Goal: Transaction & Acquisition: Download file/media

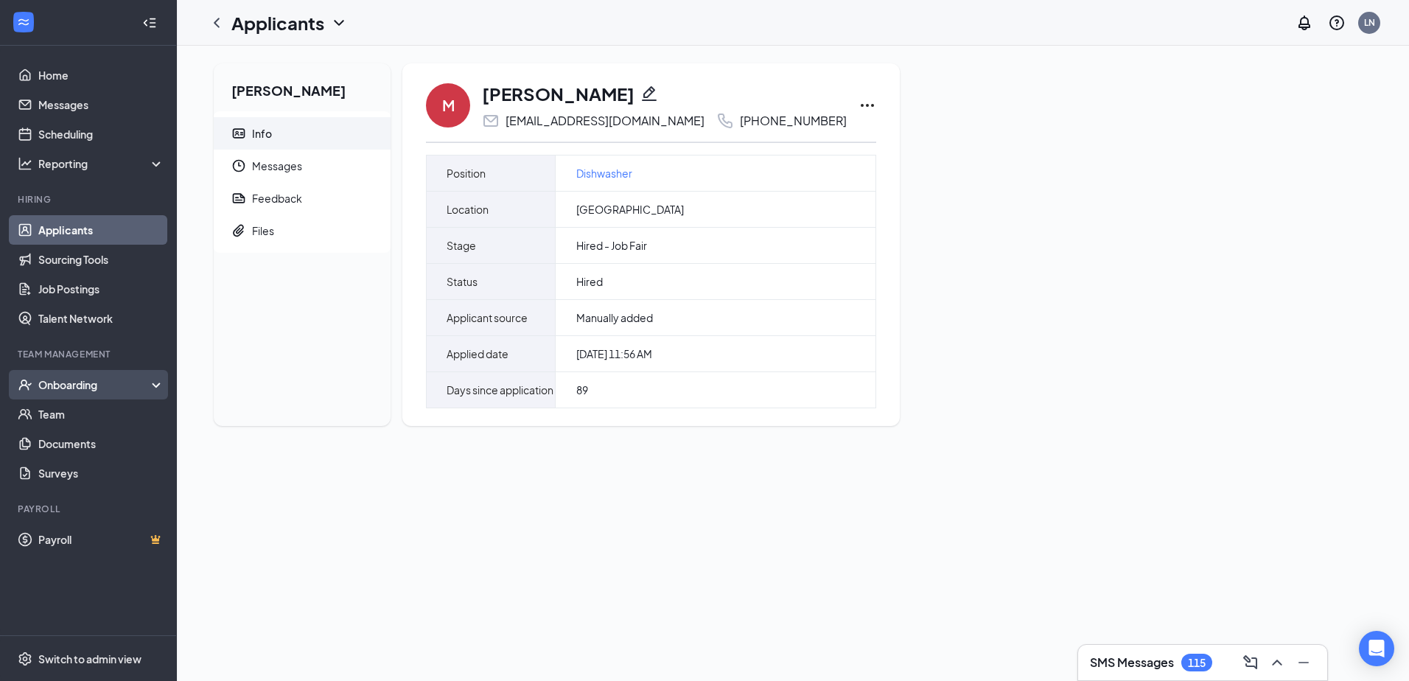
click at [57, 389] on div "Onboarding" at bounding box center [94, 384] width 113 height 15
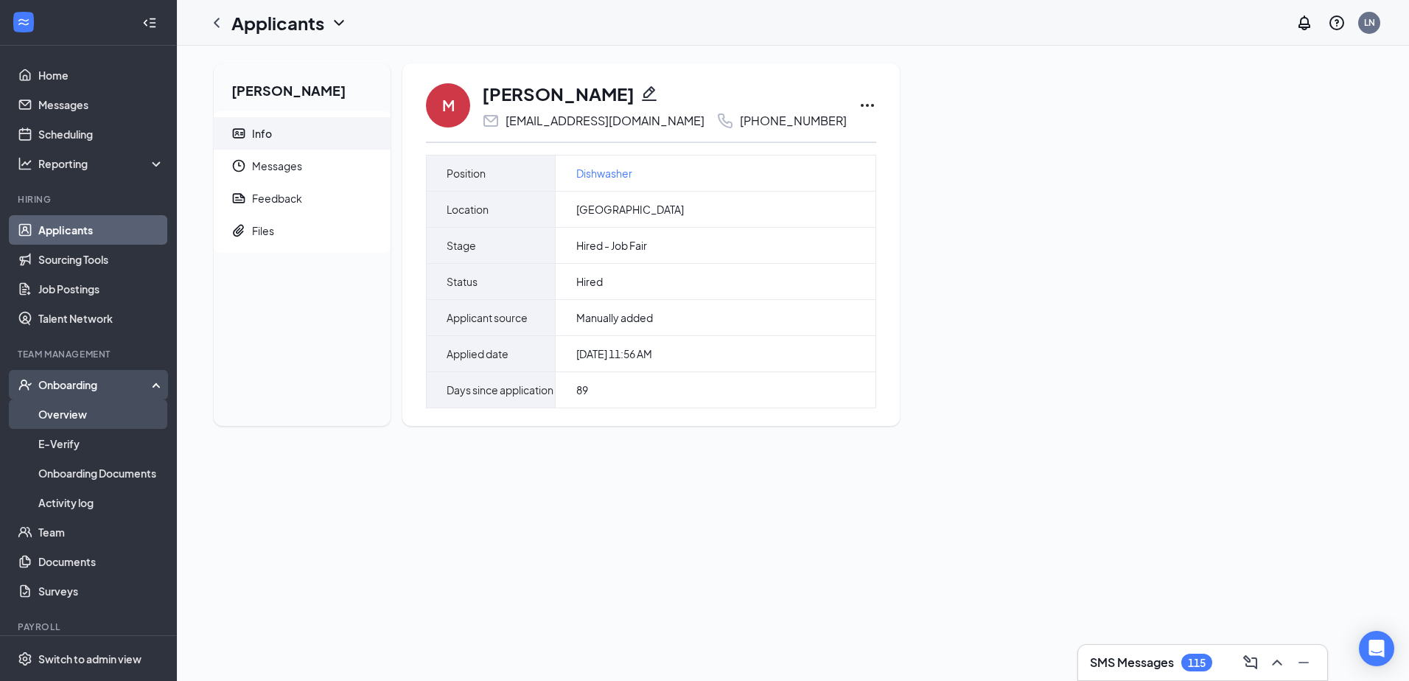
click at [87, 418] on link "Overview" at bounding box center [101, 413] width 126 height 29
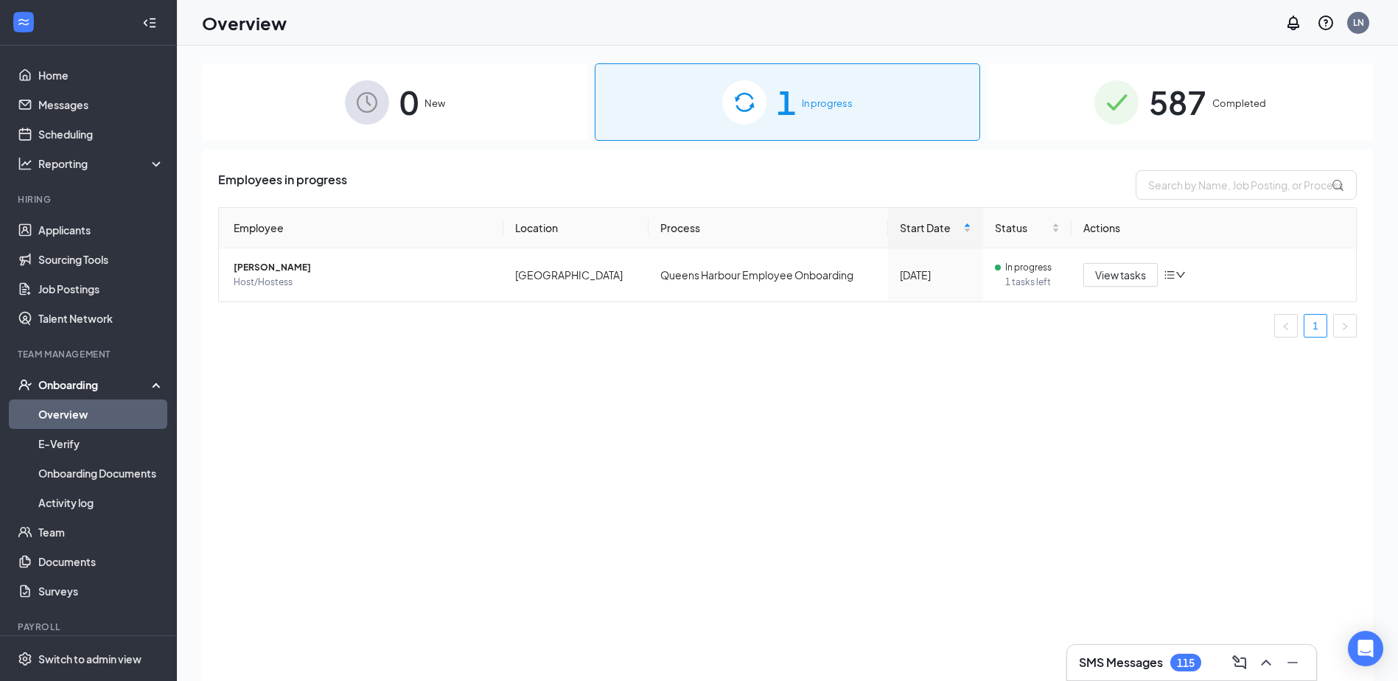
click at [1241, 116] on div "587 Completed" at bounding box center [1179, 101] width 385 height 77
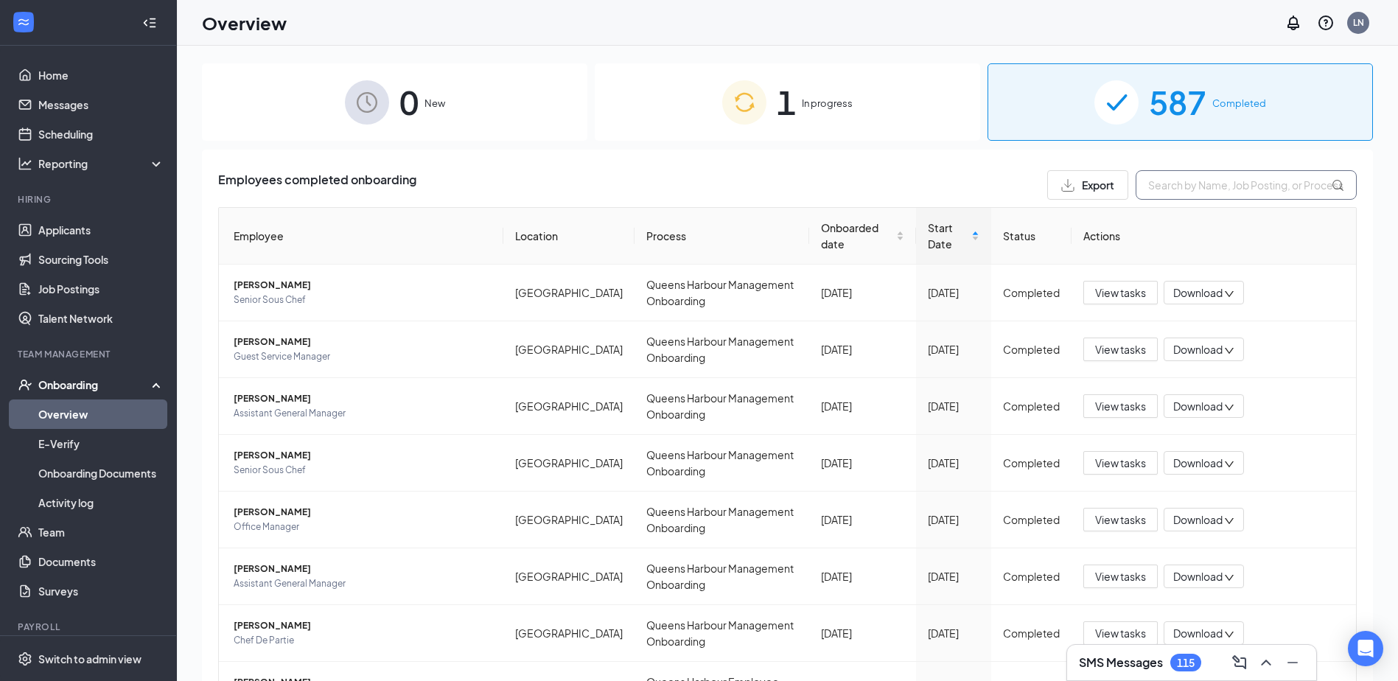
click at [1201, 183] on input "text" at bounding box center [1246, 184] width 221 height 29
type input "mart"
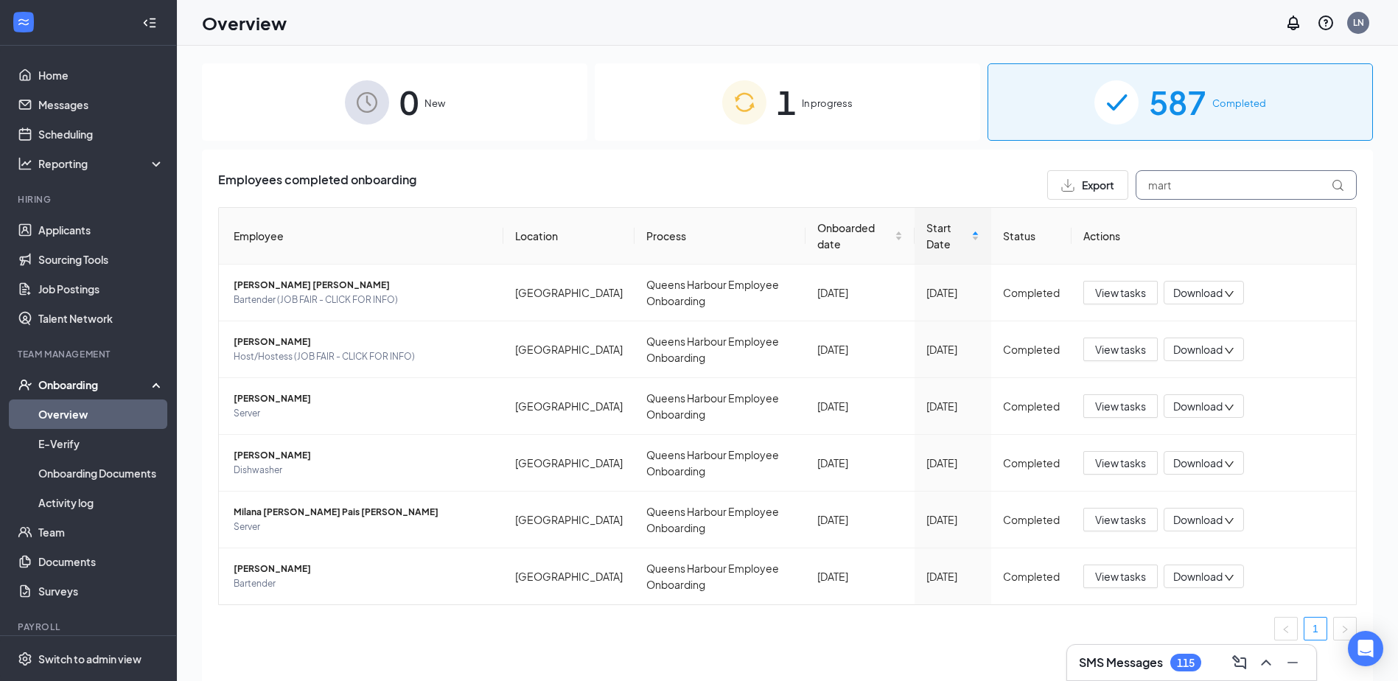
drag, startPoint x: 1172, startPoint y: 187, endPoint x: 898, endPoint y: 176, distance: 274.3
click at [1118, 177] on div "Export mart" at bounding box center [1201, 184] width 309 height 29
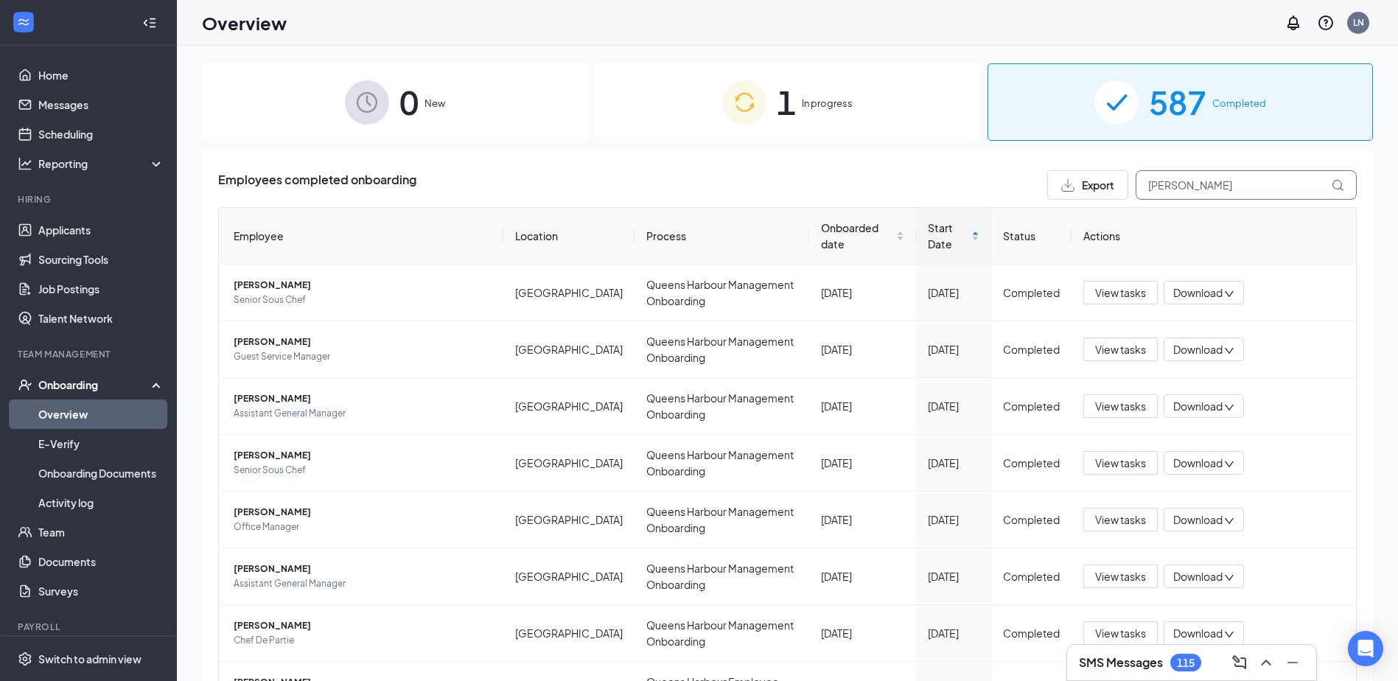
type input "[PERSON_NAME]"
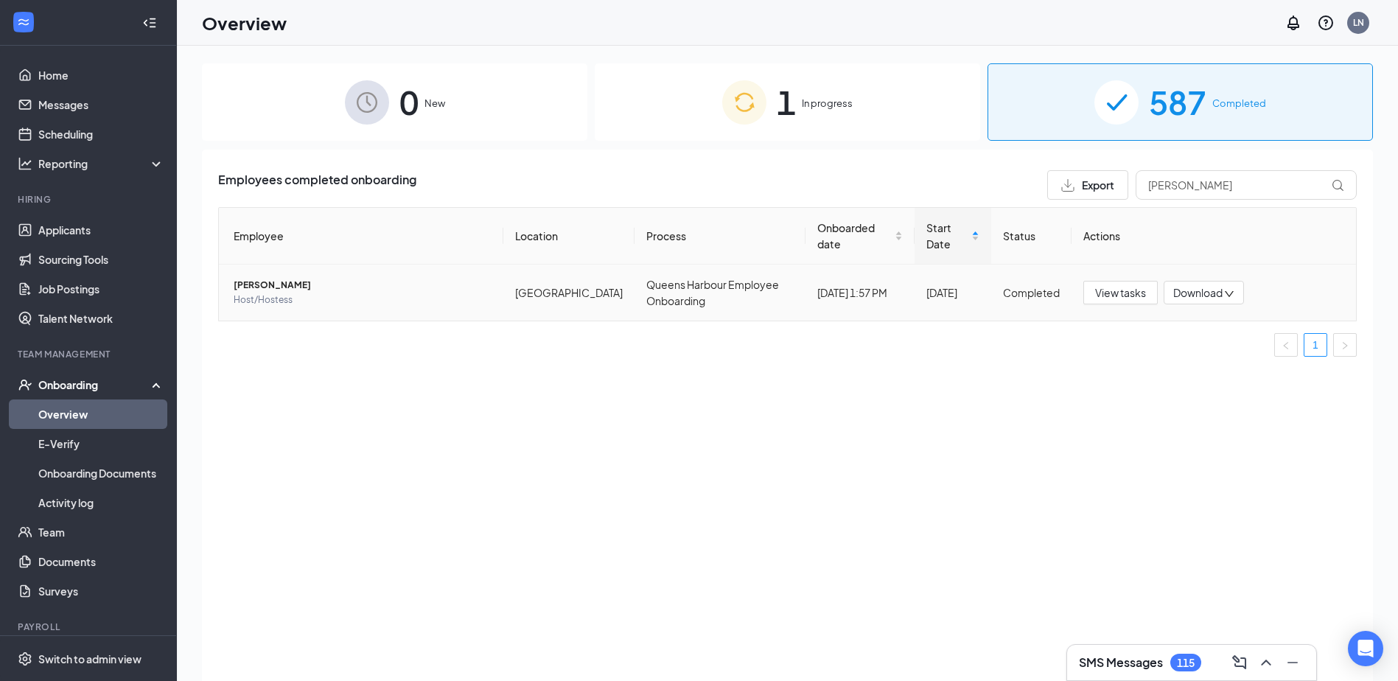
click at [1191, 291] on span "Download" at bounding box center [1197, 292] width 49 height 15
click at [1209, 360] on div "Download files" at bounding box center [1251, 362] width 159 height 18
click at [898, 71] on div "1 In progress" at bounding box center [787, 101] width 385 height 77
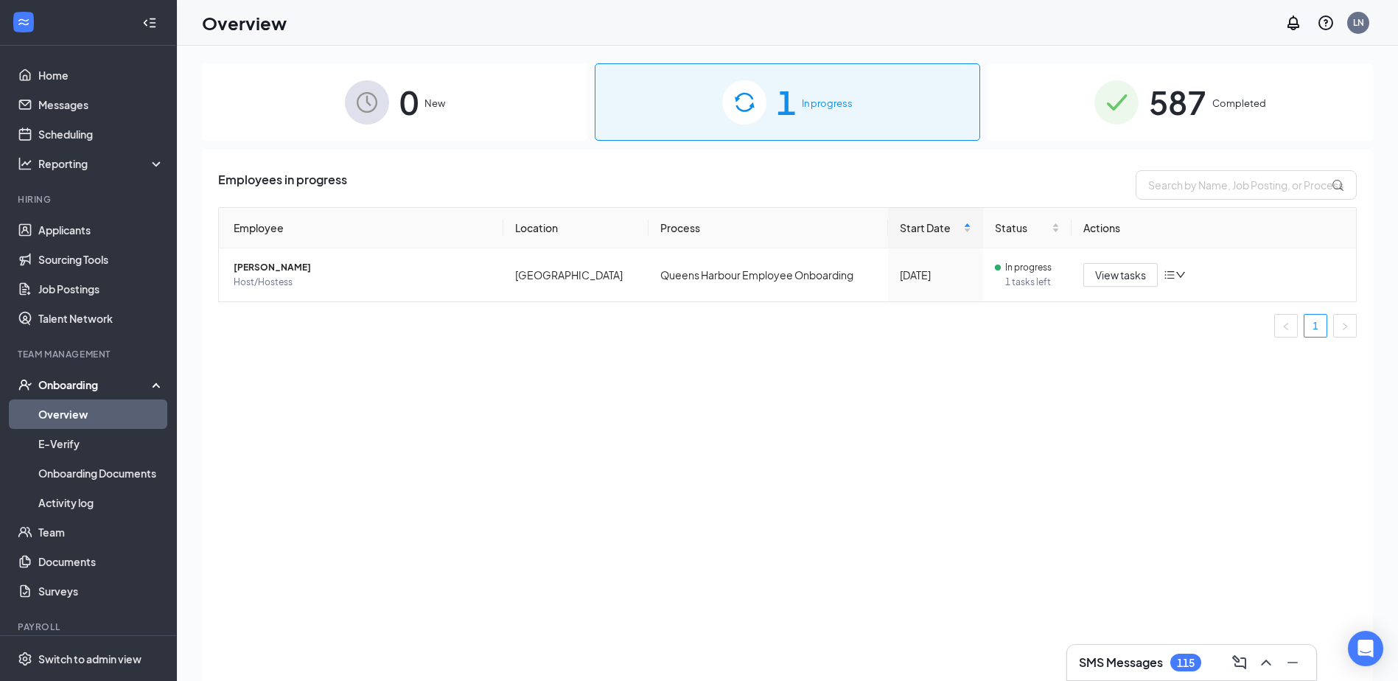
click at [1242, 111] on span "Completed" at bounding box center [1239, 103] width 54 height 15
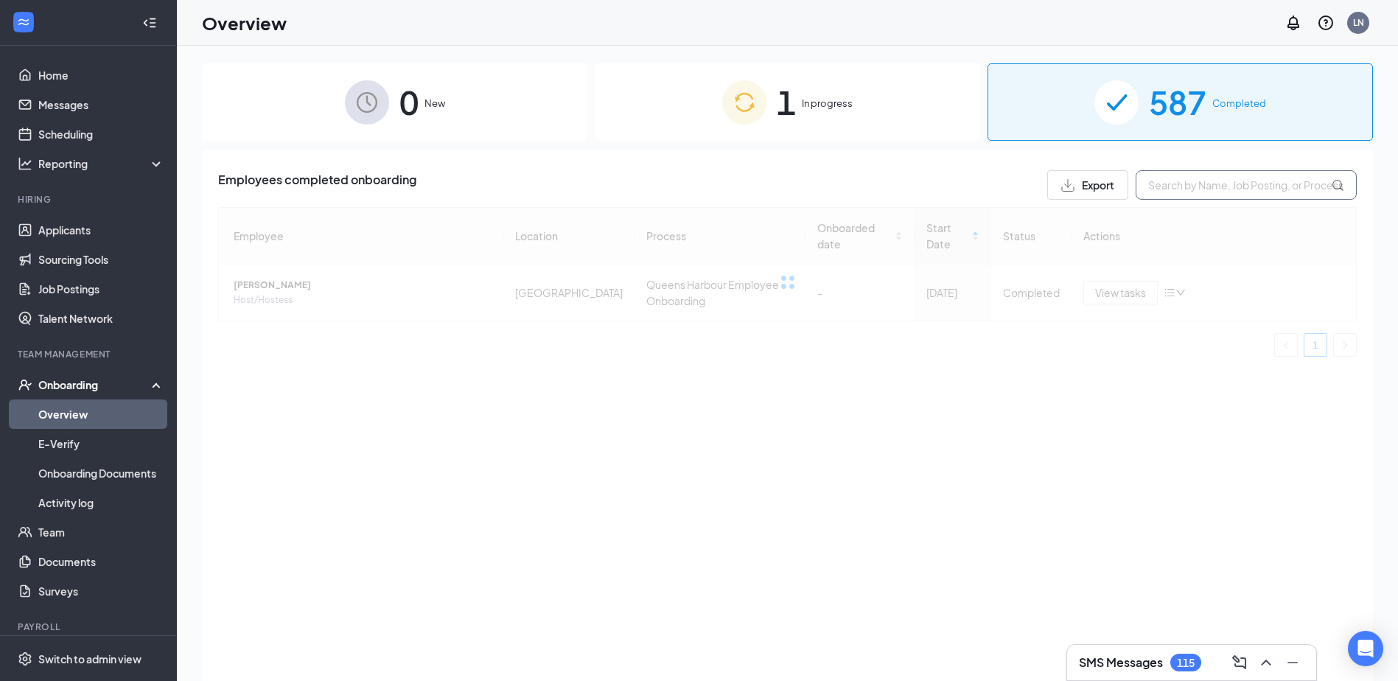
click at [1213, 178] on input "text" at bounding box center [1246, 184] width 221 height 29
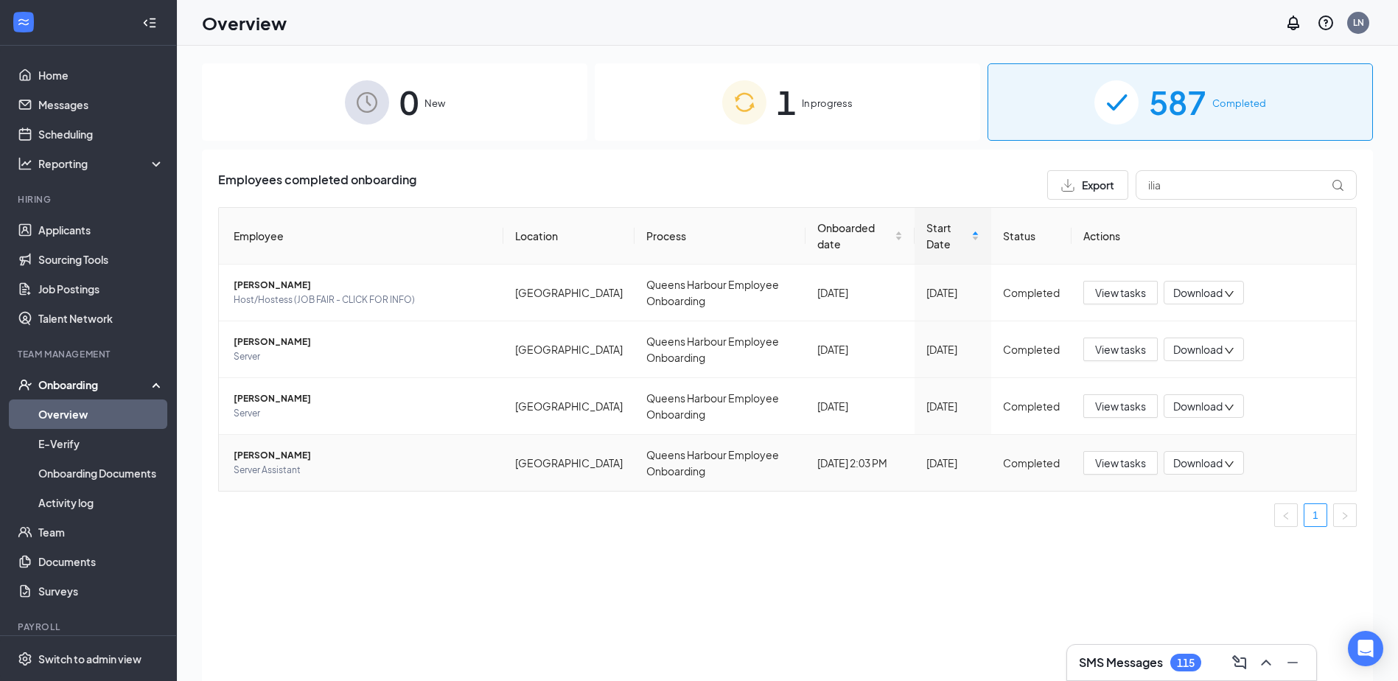
drag, startPoint x: 1226, startPoint y: 455, endPoint x: 1211, endPoint y: 476, distance: 25.4
click at [1226, 456] on div "Download" at bounding box center [1204, 463] width 80 height 24
click at [1245, 531] on div "Download files" at bounding box center [1251, 532] width 159 height 18
drag, startPoint x: 1185, startPoint y: 186, endPoint x: 765, endPoint y: 188, distance: 420.0
click at [1005, 192] on div "Employees completed onboarding Export ilia" at bounding box center [787, 184] width 1138 height 29
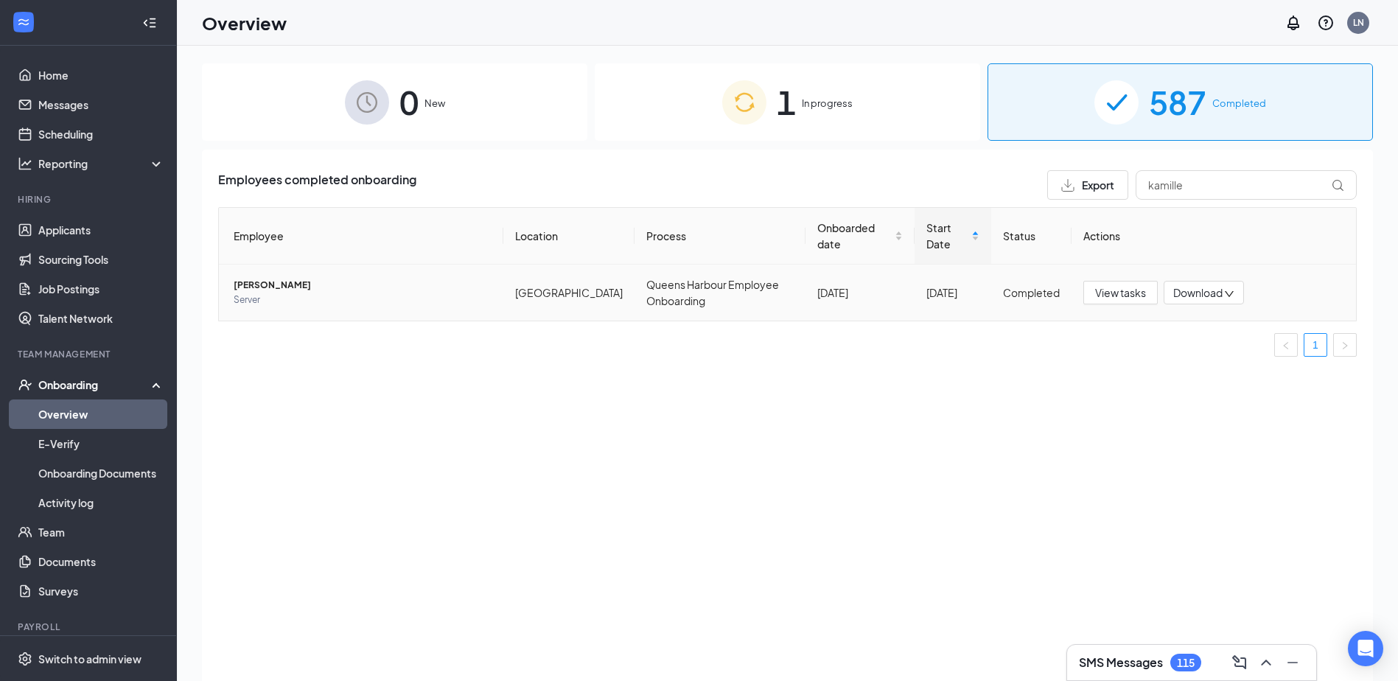
click at [1178, 304] on div "Download" at bounding box center [1204, 293] width 80 height 24
click at [1213, 362] on div "Download files" at bounding box center [1251, 362] width 159 height 18
click at [292, 284] on span "[PERSON_NAME]" at bounding box center [363, 285] width 258 height 15
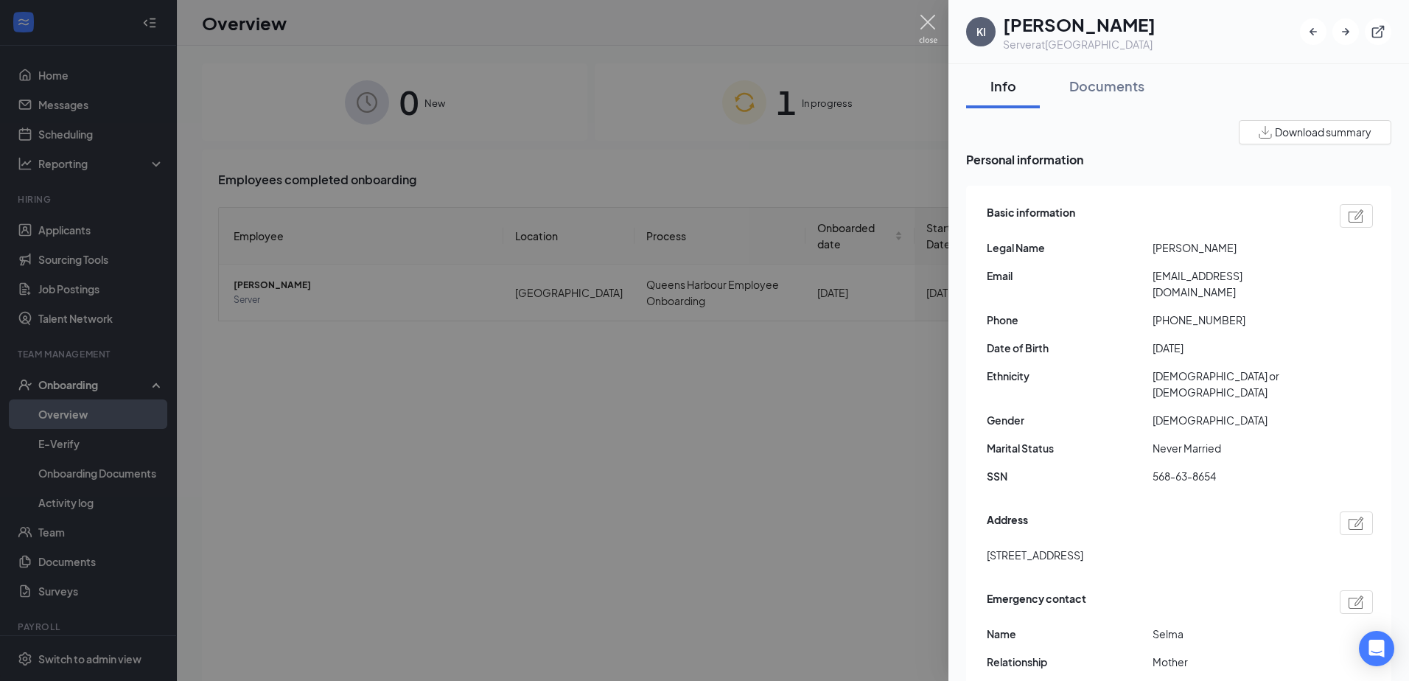
click at [923, 27] on img at bounding box center [928, 29] width 18 height 29
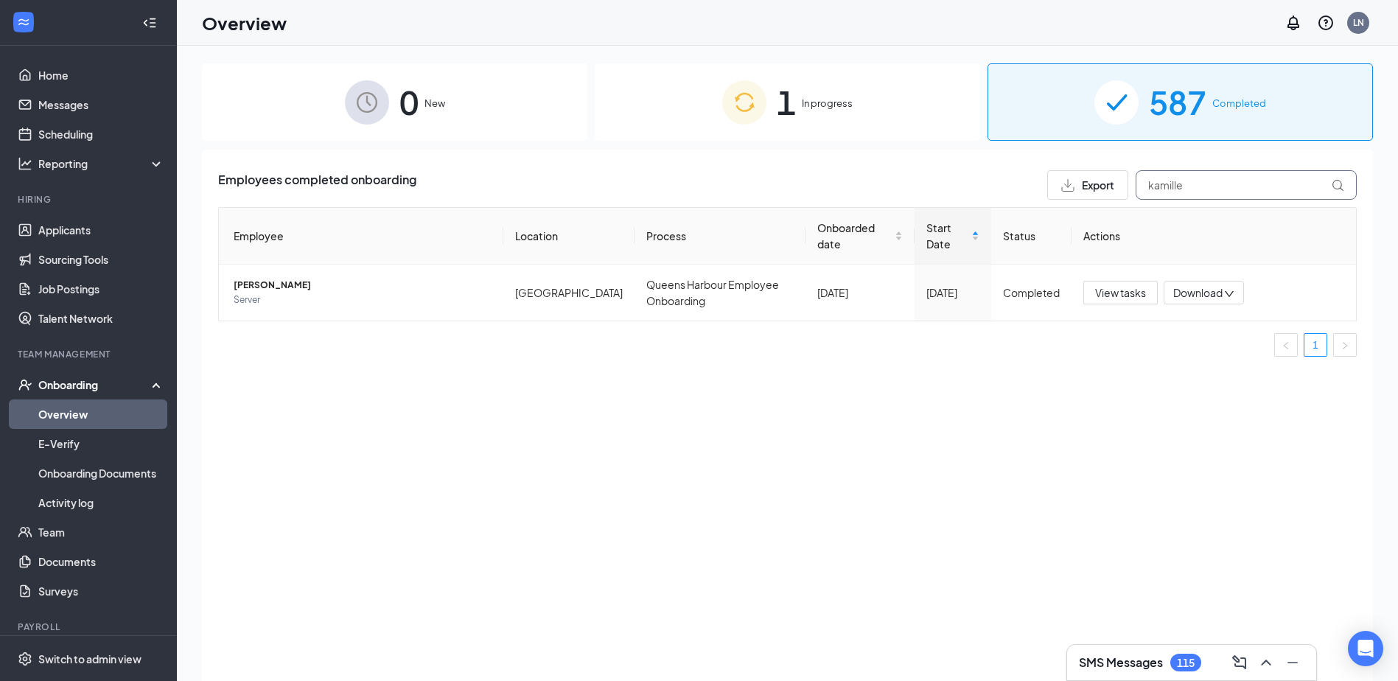
drag, startPoint x: 1200, startPoint y: 194, endPoint x: 672, endPoint y: 245, distance: 530.9
click at [863, 220] on div "Employees completed onboarding Export kamille Employee Location Process Onboard…" at bounding box center [787, 269] width 1138 height 198
drag, startPoint x: 1194, startPoint y: 287, endPoint x: 1199, endPoint y: 303, distance: 17.0
click at [1194, 287] on span "Download" at bounding box center [1197, 292] width 49 height 15
click at [1203, 365] on div "Download files" at bounding box center [1251, 362] width 159 height 18
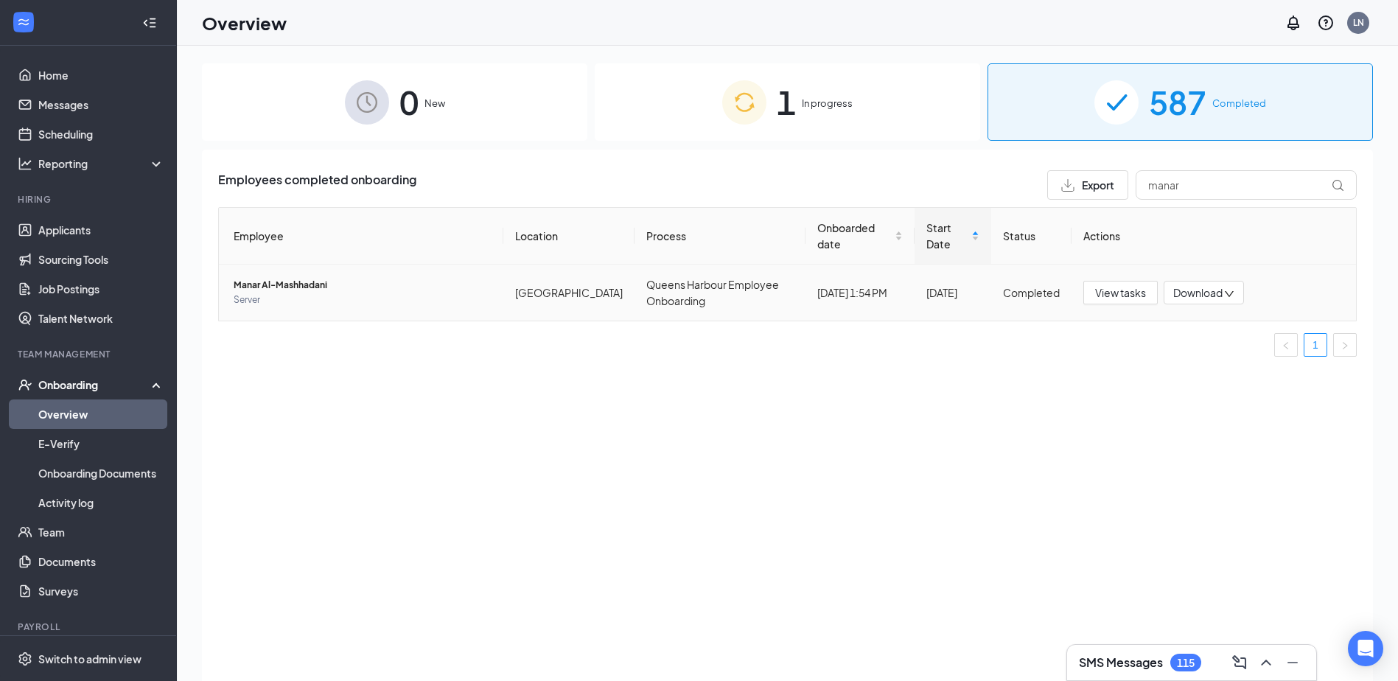
click at [337, 277] on td "Manar Al-Mashhadani Server" at bounding box center [361, 293] width 284 height 56
click at [314, 285] on span "Manar Al-Mashhadani" at bounding box center [363, 285] width 258 height 15
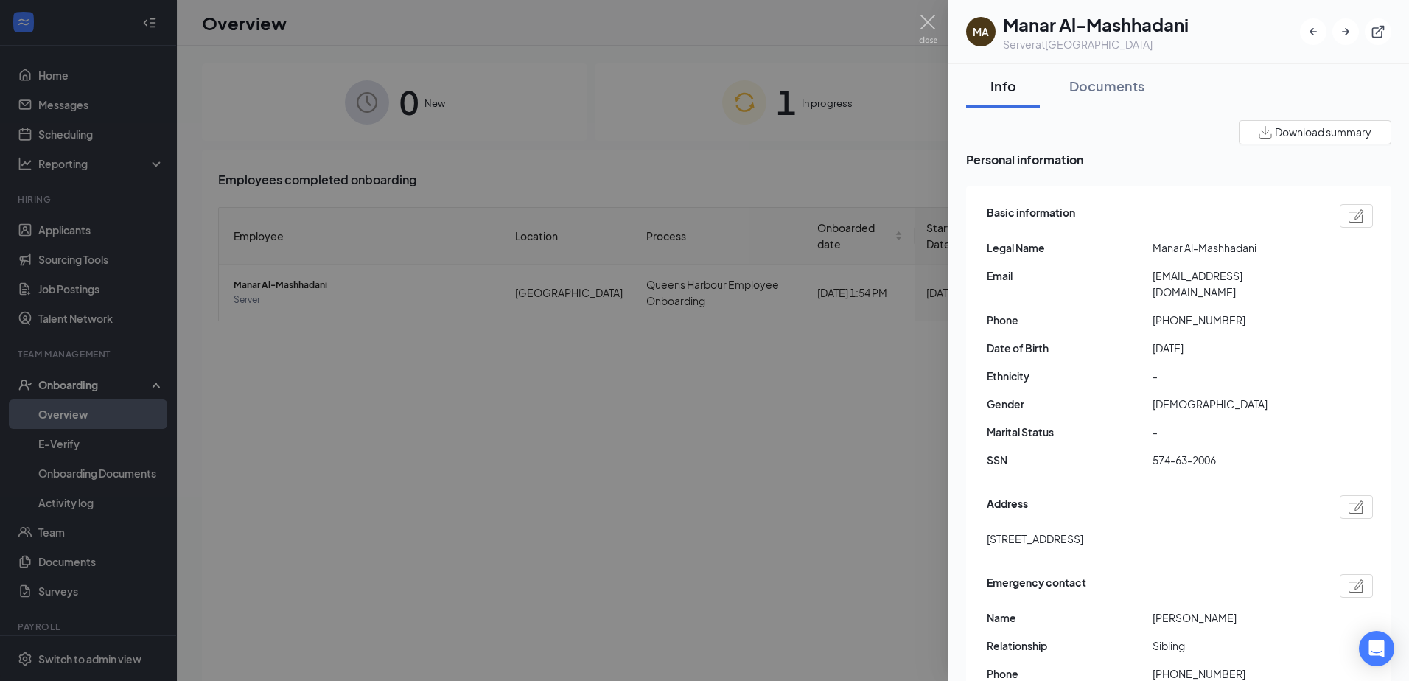
click at [531, 395] on div at bounding box center [704, 340] width 1409 height 681
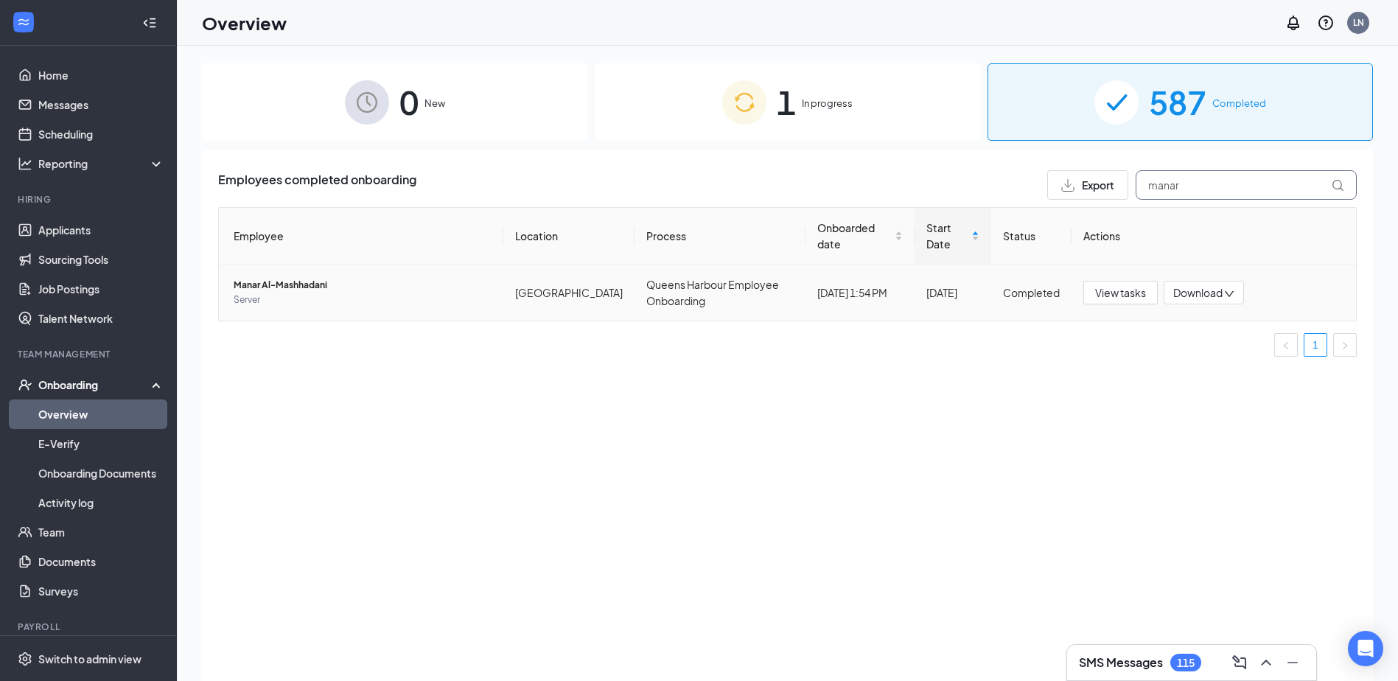
drag, startPoint x: 1195, startPoint y: 189, endPoint x: 519, endPoint y: 290, distance: 683.9
click at [745, 250] on div "Employees completed onboarding Export manar Employee Location Process Onboarded…" at bounding box center [787, 269] width 1138 height 198
click at [1234, 293] on icon "down" at bounding box center [1229, 294] width 10 height 10
click at [1234, 361] on div "Download files" at bounding box center [1251, 362] width 159 height 18
drag, startPoint x: 1195, startPoint y: 186, endPoint x: 844, endPoint y: 197, distance: 351.7
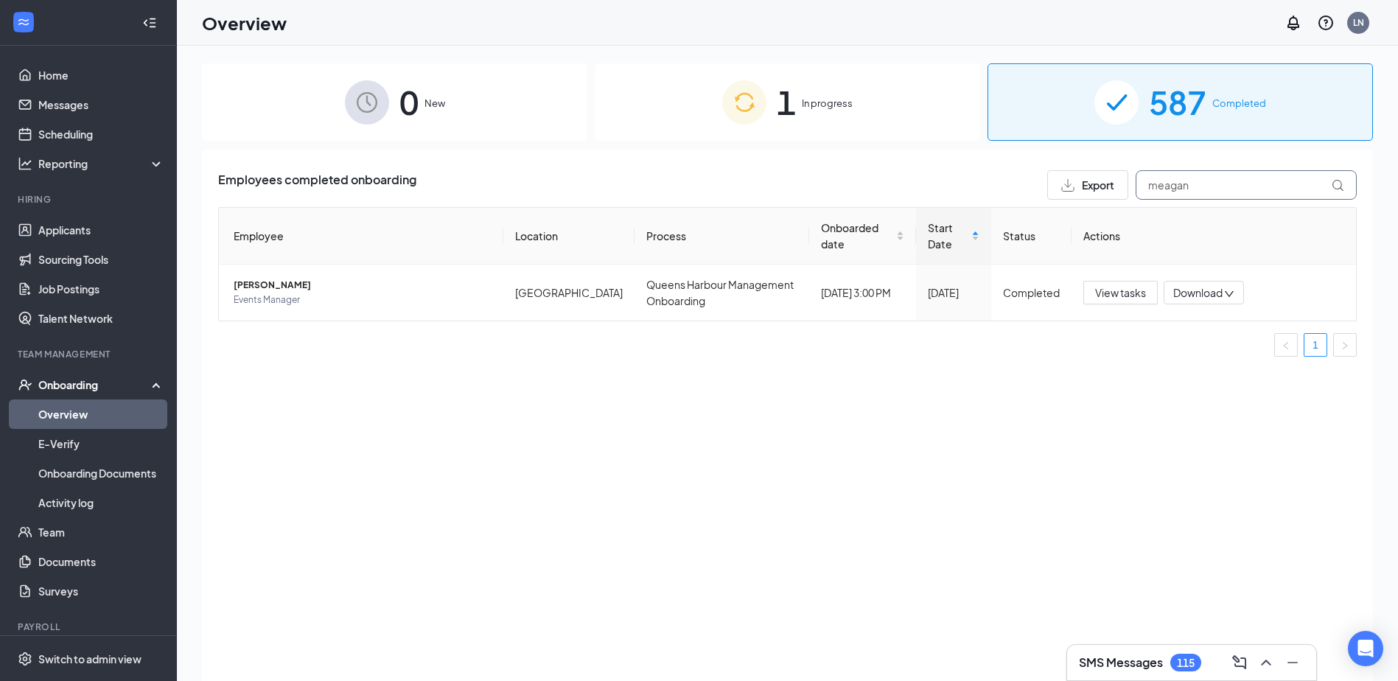
click at [948, 185] on div "Employees completed onboarding Export meagan" at bounding box center [787, 184] width 1138 height 29
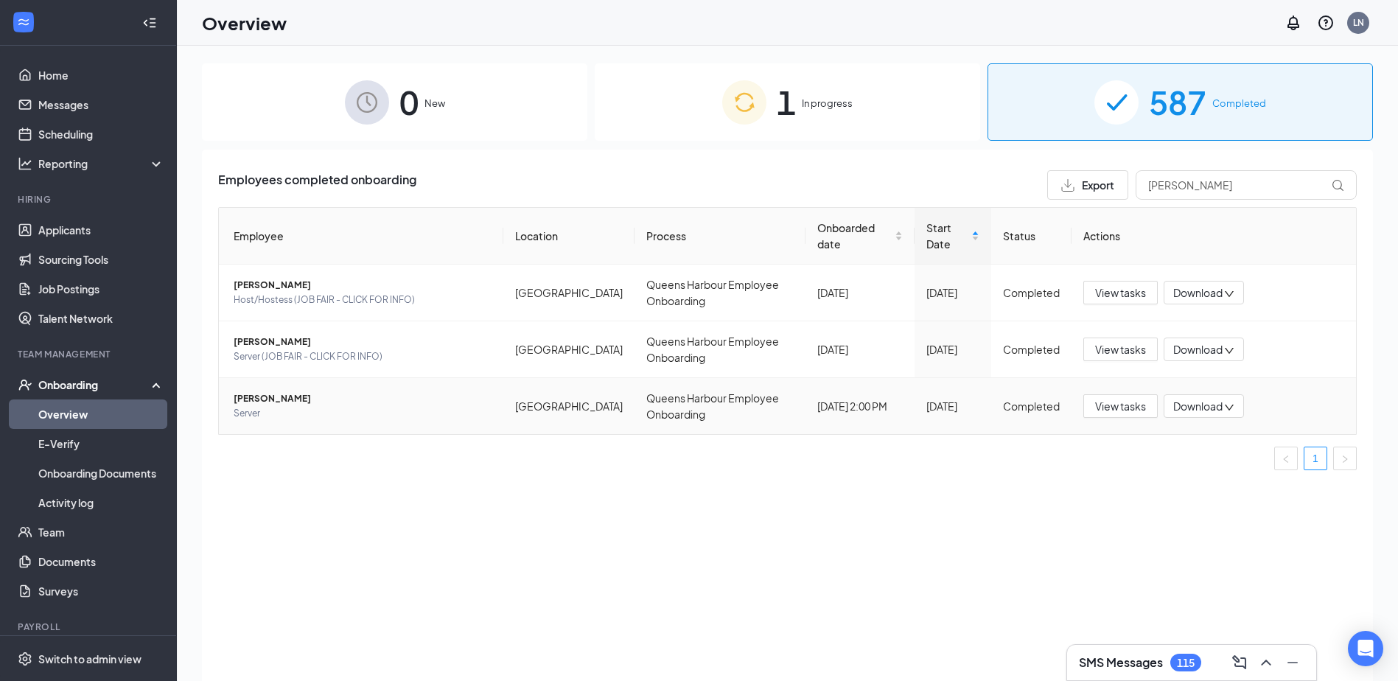
click at [1222, 410] on span "Download" at bounding box center [1197, 406] width 49 height 15
click at [1227, 475] on div "Download files" at bounding box center [1251, 475] width 159 height 18
drag, startPoint x: 1224, startPoint y: 186, endPoint x: 1012, endPoint y: 180, distance: 212.3
click at [1024, 179] on div "Employees completed onboarding Export [PERSON_NAME]" at bounding box center [787, 184] width 1138 height 29
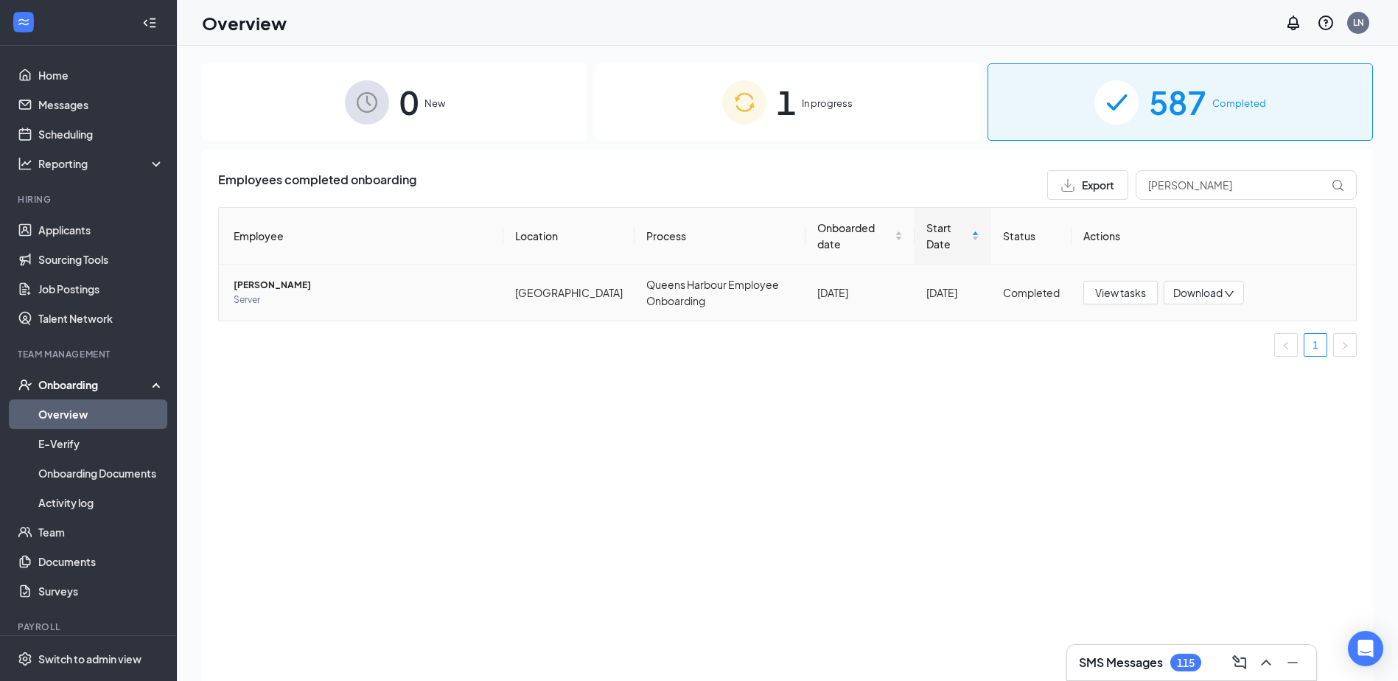
click at [1217, 298] on span "Download" at bounding box center [1197, 292] width 49 height 15
click at [1211, 365] on div "Download files" at bounding box center [1251, 362] width 159 height 18
click at [290, 293] on span "Server" at bounding box center [363, 300] width 258 height 15
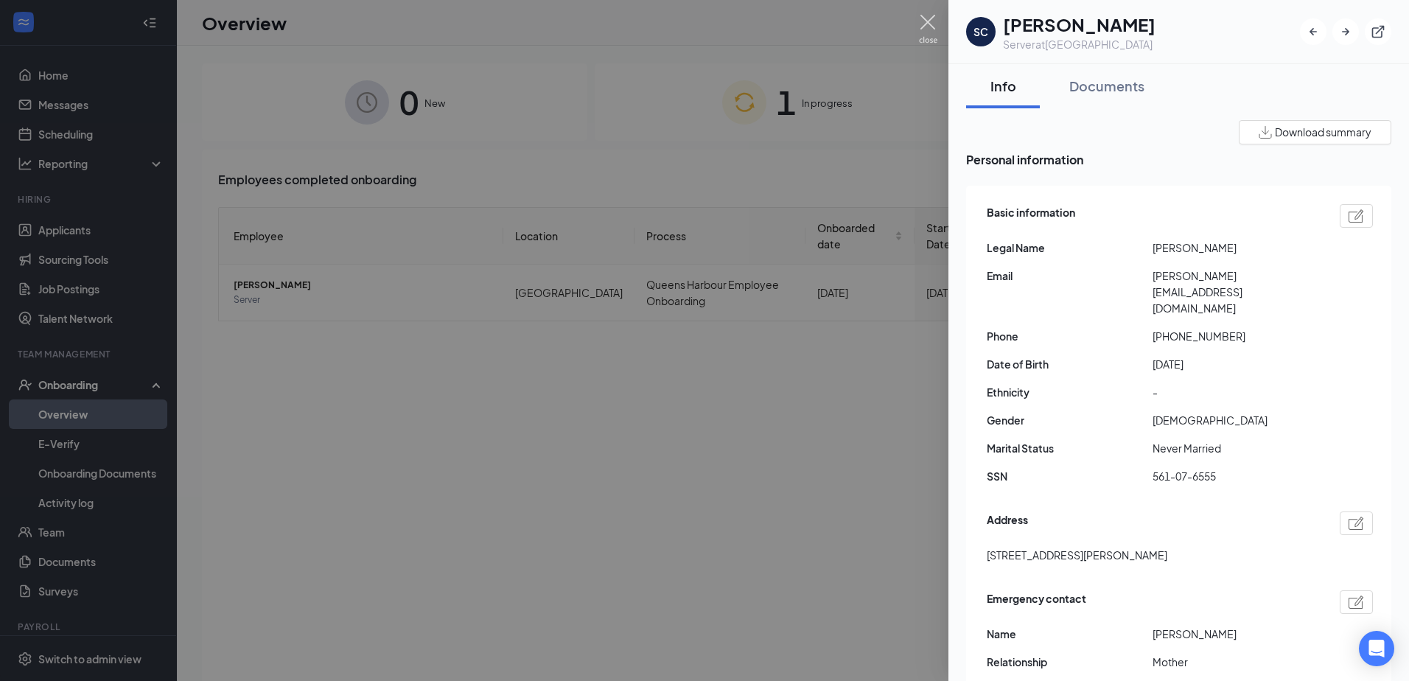
click at [926, 20] on img at bounding box center [928, 29] width 18 height 29
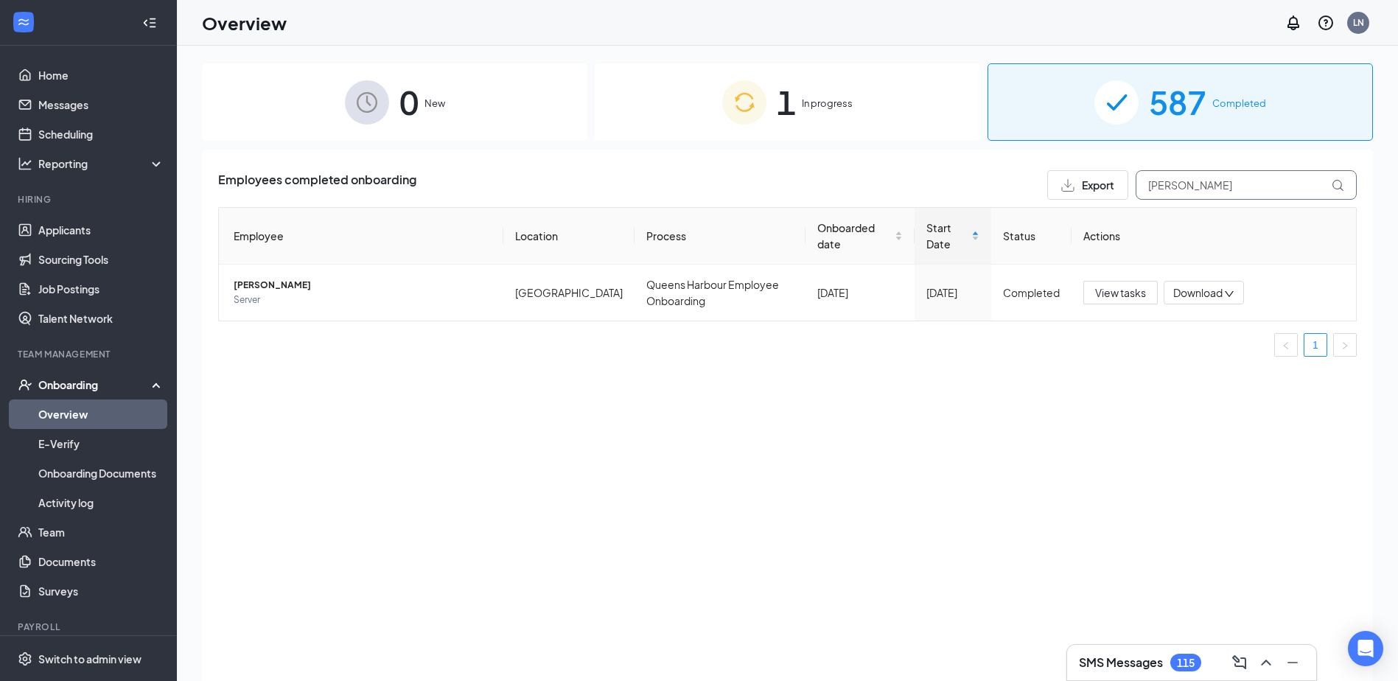
drag, startPoint x: 1218, startPoint y: 189, endPoint x: 696, endPoint y: 192, distance: 521.7
click at [999, 195] on div "Employees completed onboarding Export [PERSON_NAME]" at bounding box center [787, 184] width 1138 height 29
type input "jadah"
click at [1200, 292] on span "Download" at bounding box center [1197, 292] width 49 height 15
click at [1206, 363] on div "Download files" at bounding box center [1251, 362] width 159 height 18
